Goal: Task Accomplishment & Management: Manage account settings

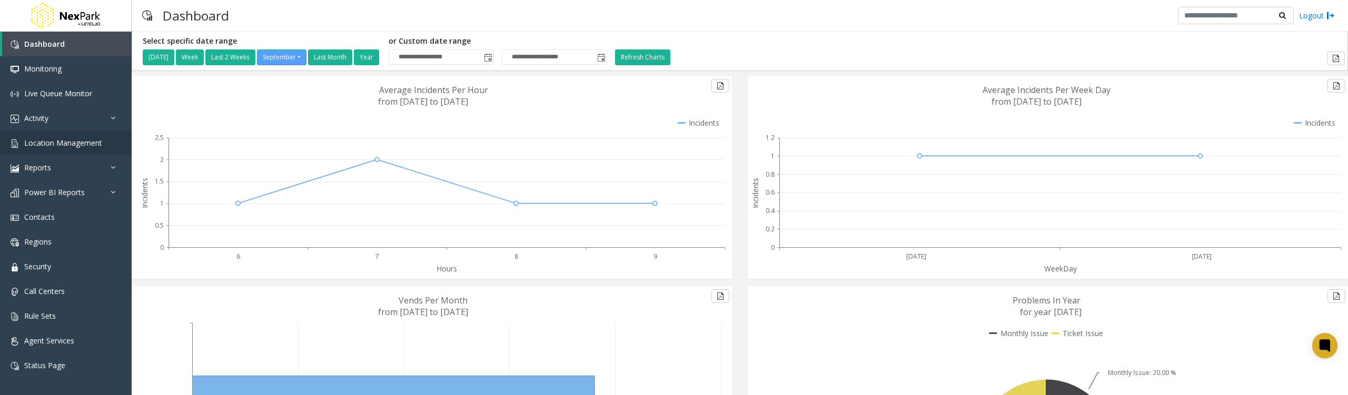
click at [86, 143] on span "Location Management" at bounding box center [63, 143] width 78 height 10
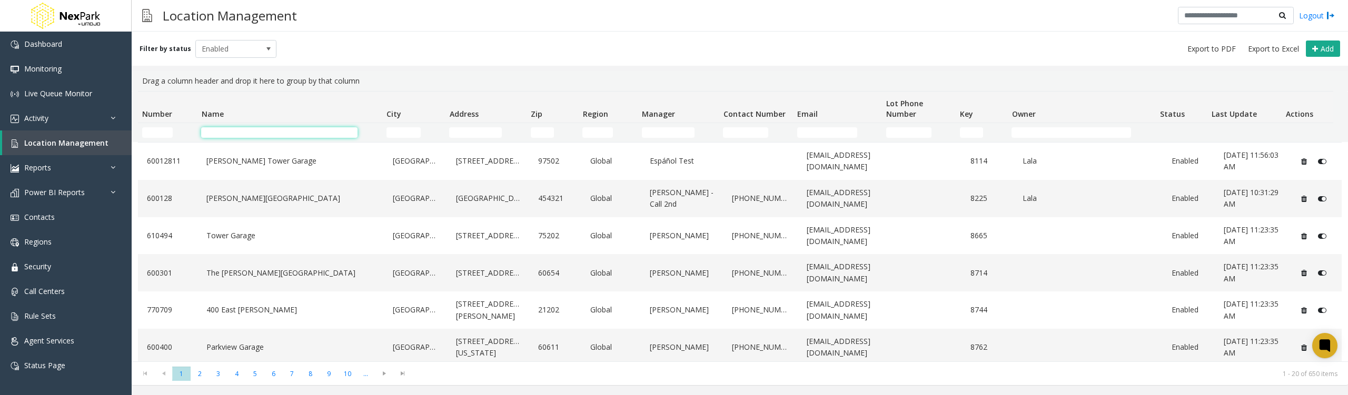
click at [258, 132] on input "Name Filter" at bounding box center [279, 132] width 156 height 11
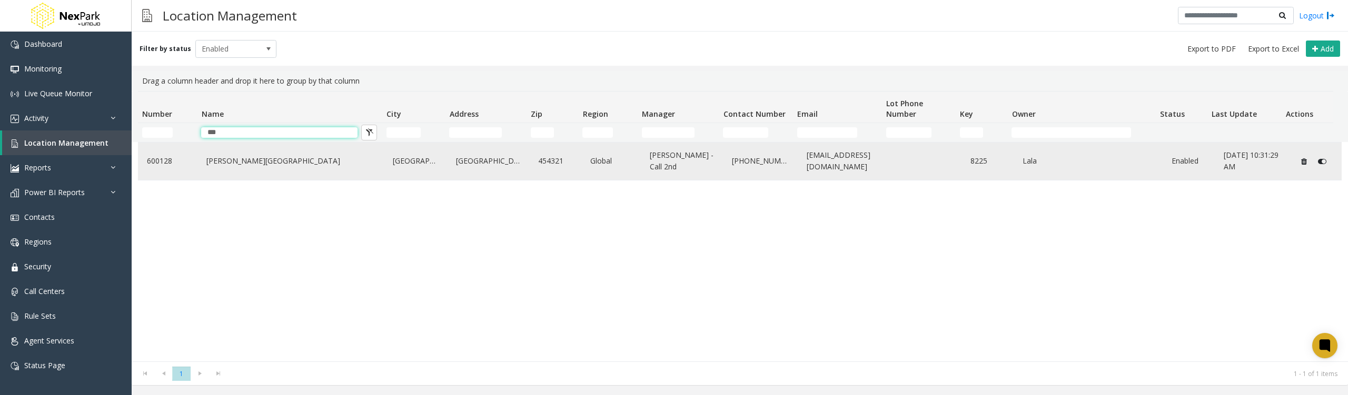
type input "***"
click at [258, 153] on link "[PERSON_NAME][GEOGRAPHIC_DATA]" at bounding box center [291, 161] width 174 height 17
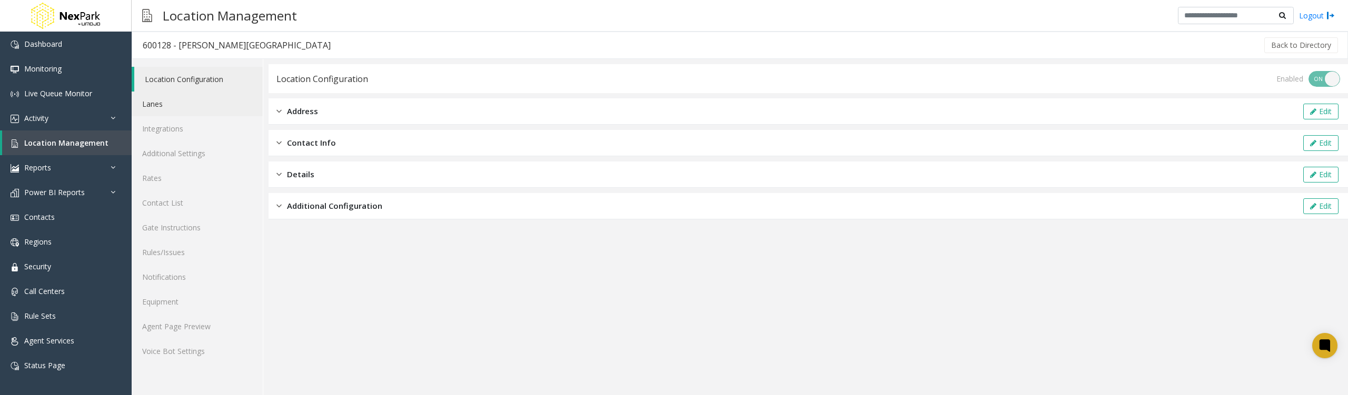
click at [186, 100] on link "Lanes" at bounding box center [197, 104] width 131 height 25
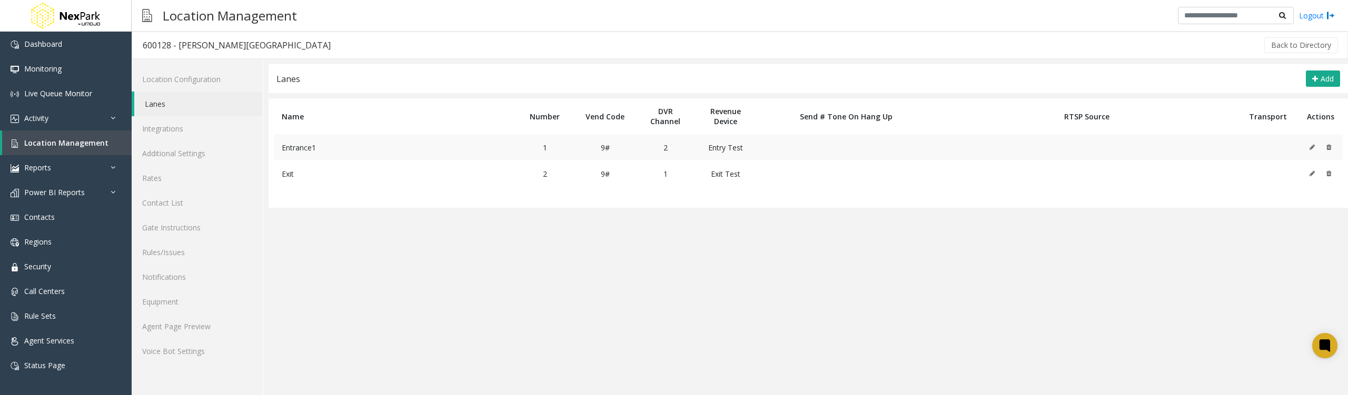
click at [1313, 143] on button at bounding box center [1315, 148] width 12 height 16
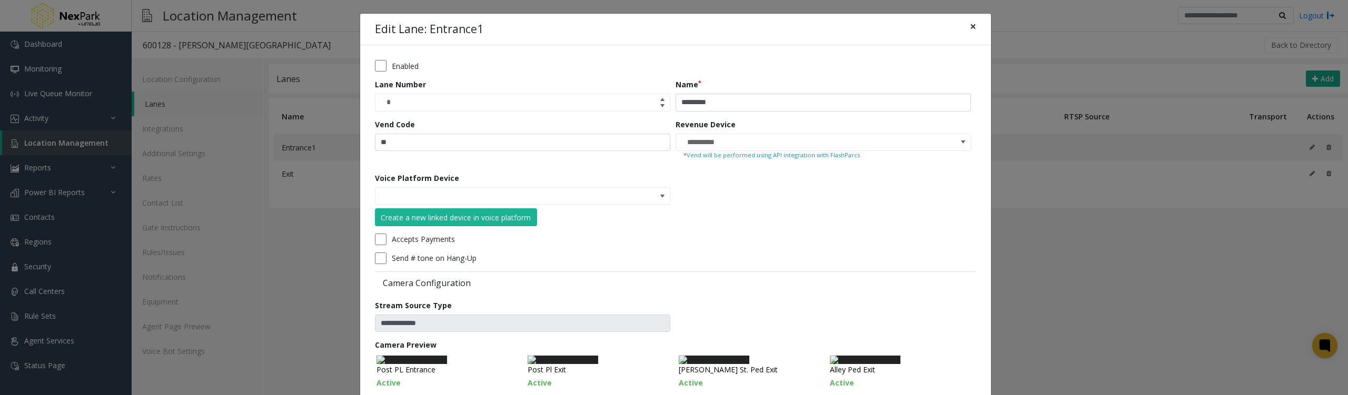
click at [972, 26] on button "×" at bounding box center [972, 27] width 21 height 26
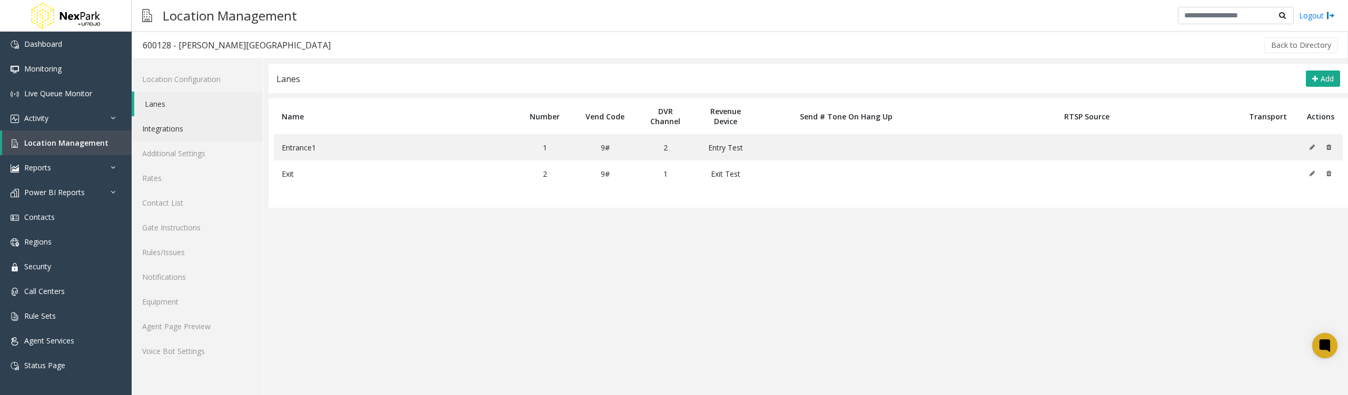
click at [193, 132] on link "Integrations" at bounding box center [197, 128] width 131 height 25
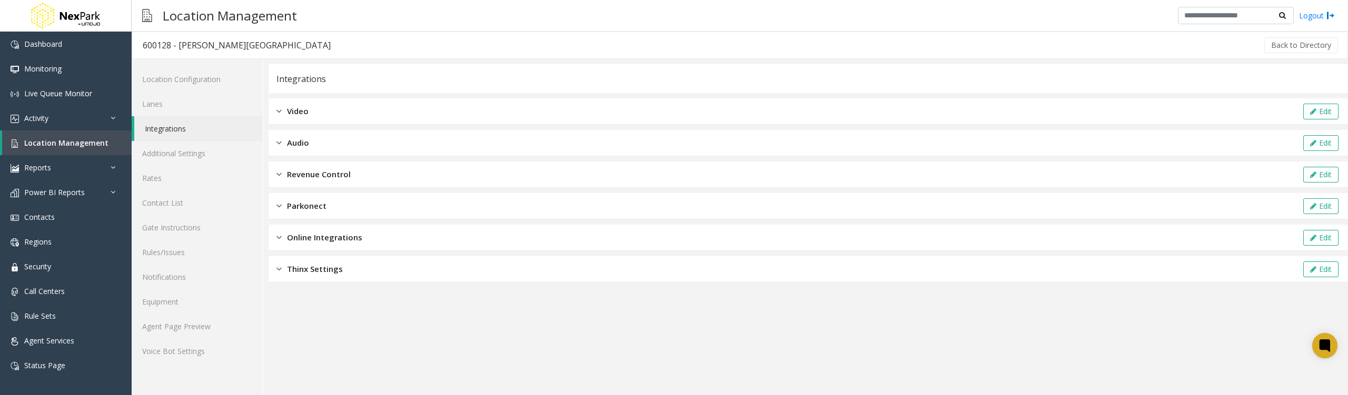
click at [322, 239] on span "Online Integrations" at bounding box center [324, 238] width 75 height 12
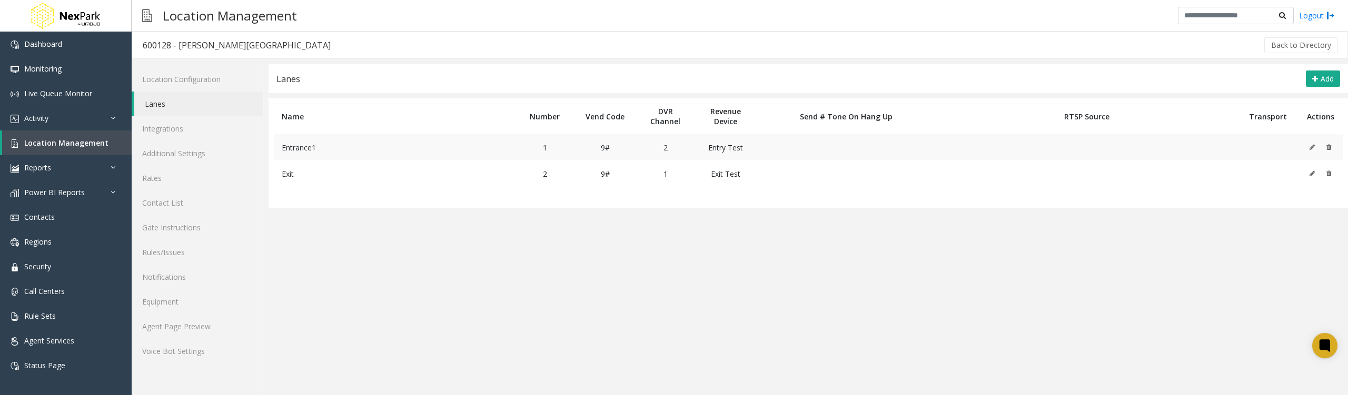
click at [1310, 150] on icon at bounding box center [1311, 147] width 5 height 6
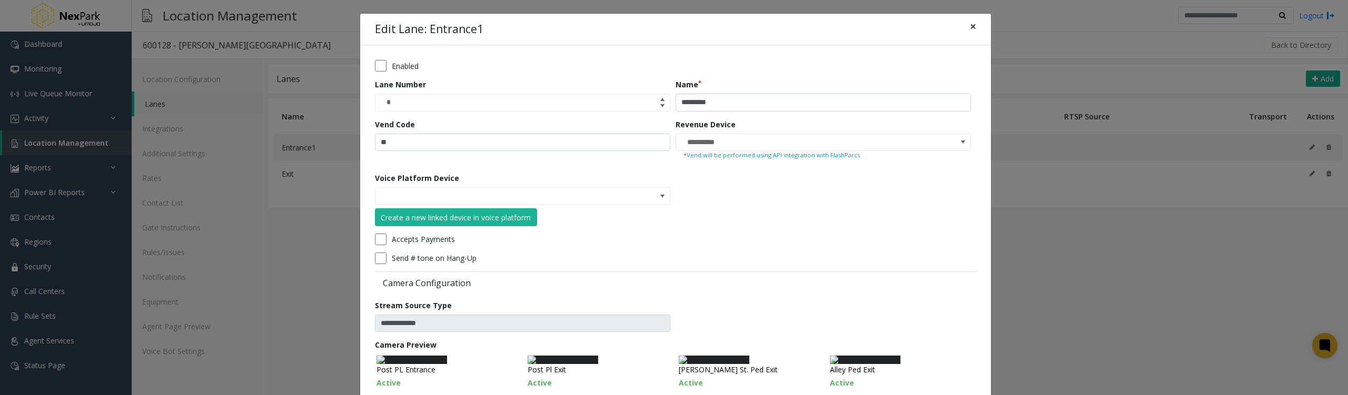
click at [970, 25] on span "×" at bounding box center [973, 26] width 6 height 15
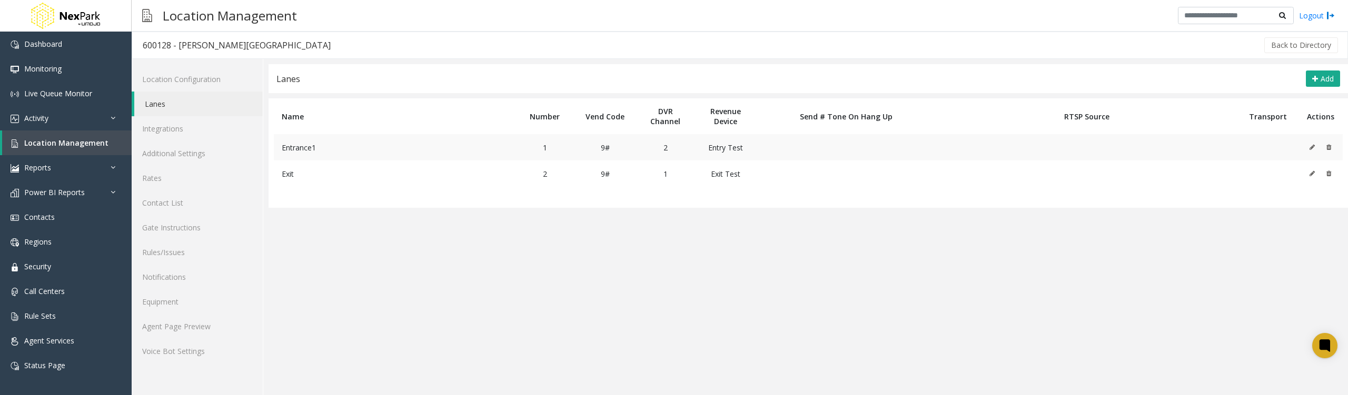
click at [1310, 146] on icon at bounding box center [1311, 147] width 5 height 6
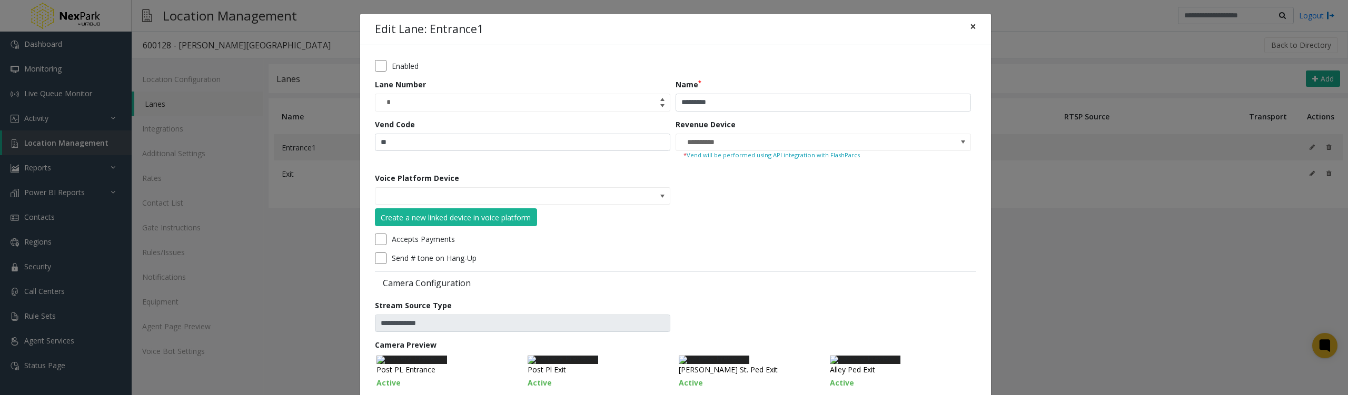
click at [962, 29] on button "×" at bounding box center [972, 27] width 21 height 26
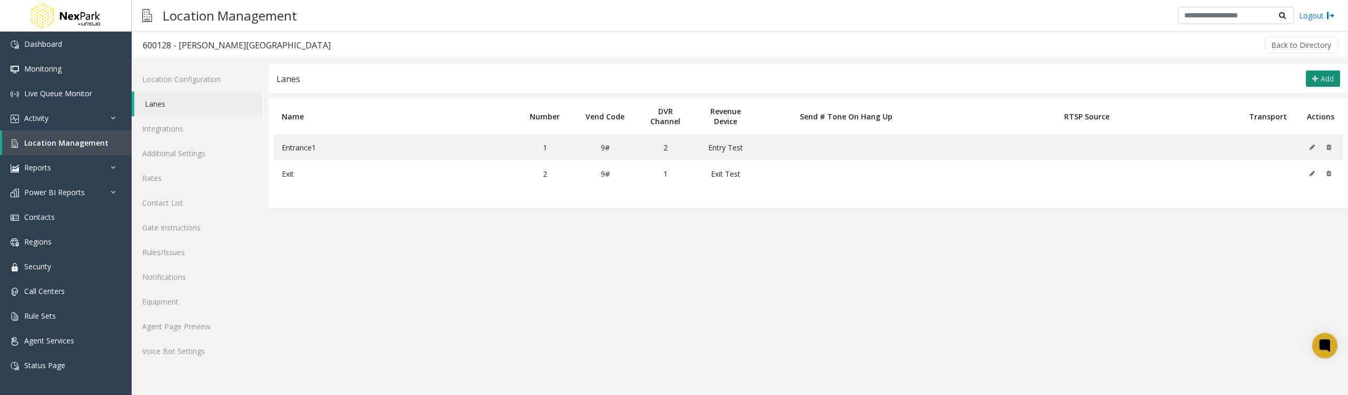
click at [1325, 80] on span "Add" at bounding box center [1326, 79] width 13 height 10
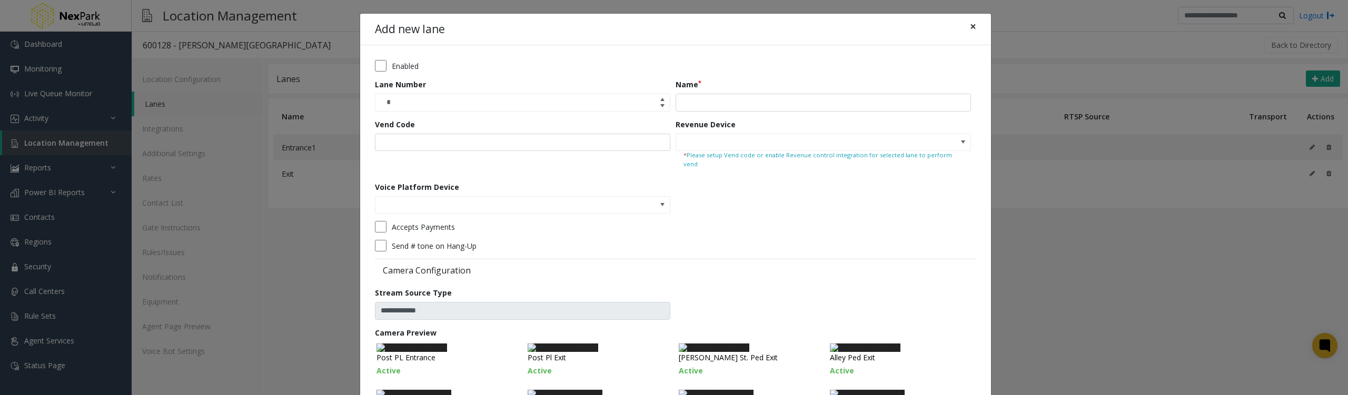
click at [975, 27] on button "×" at bounding box center [972, 27] width 21 height 26
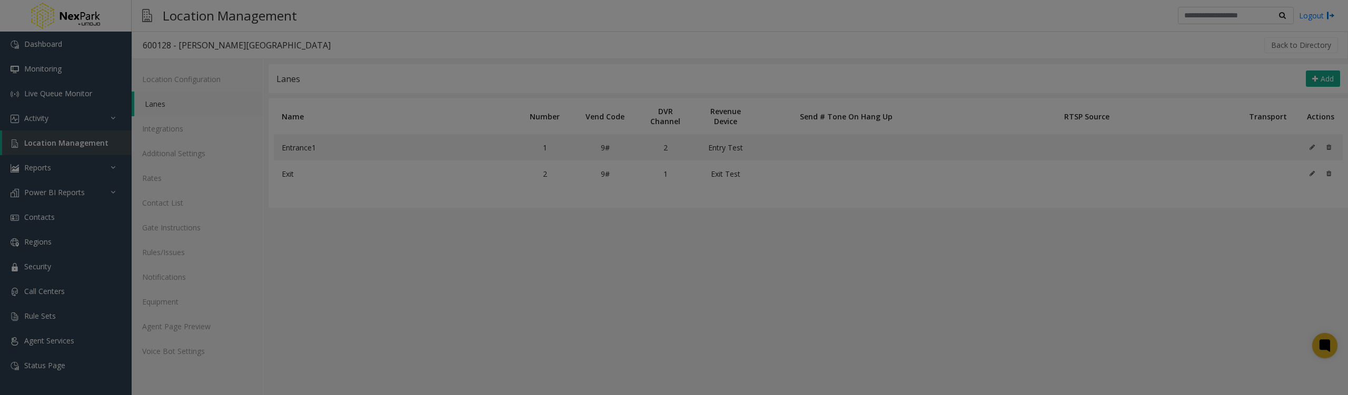
click at [961, 196] on bs-modal-backdrop at bounding box center [674, 197] width 1348 height 395
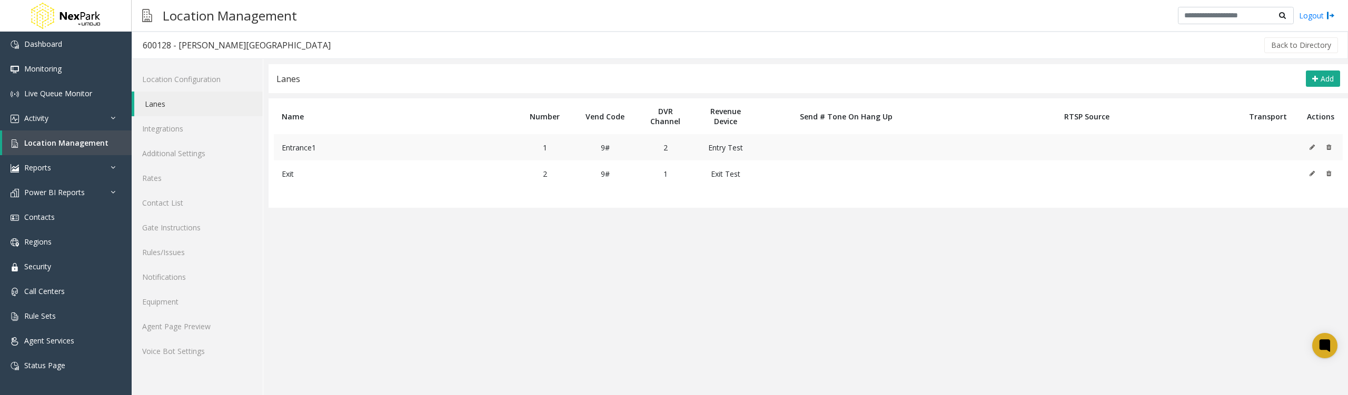
click at [1316, 146] on button at bounding box center [1315, 148] width 12 height 16
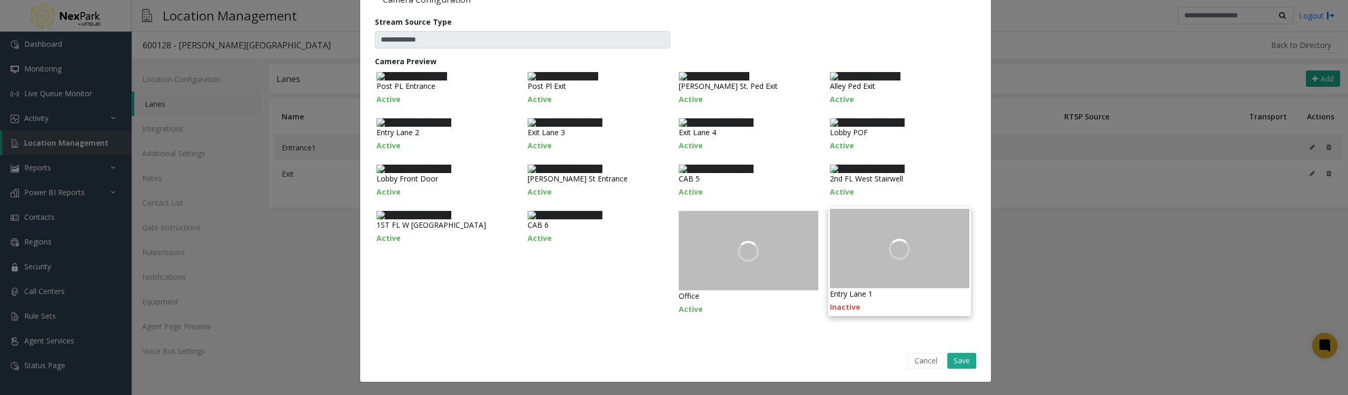
scroll to position [501, 0]
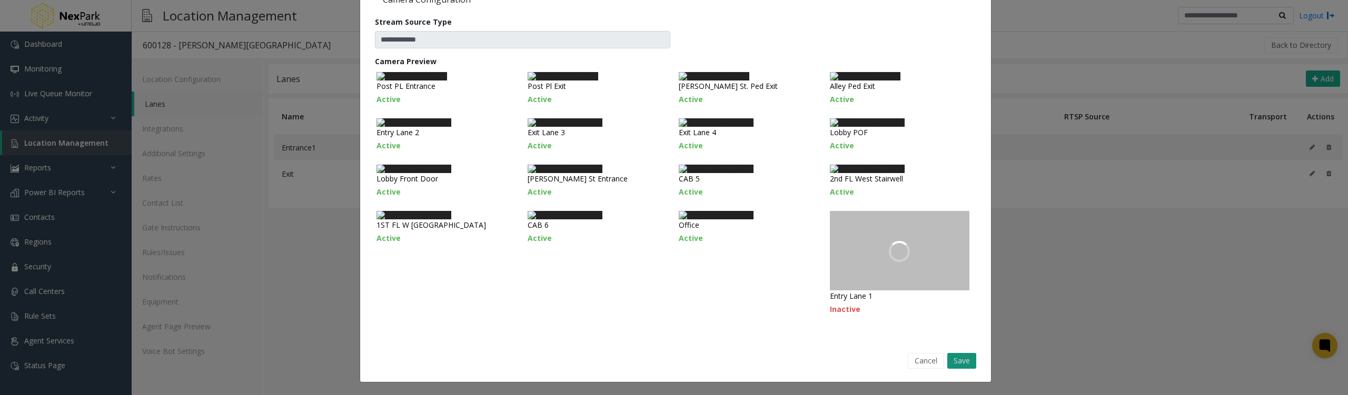
click at [961, 363] on button "Save" at bounding box center [961, 361] width 29 height 16
